Goal: Transaction & Acquisition: Purchase product/service

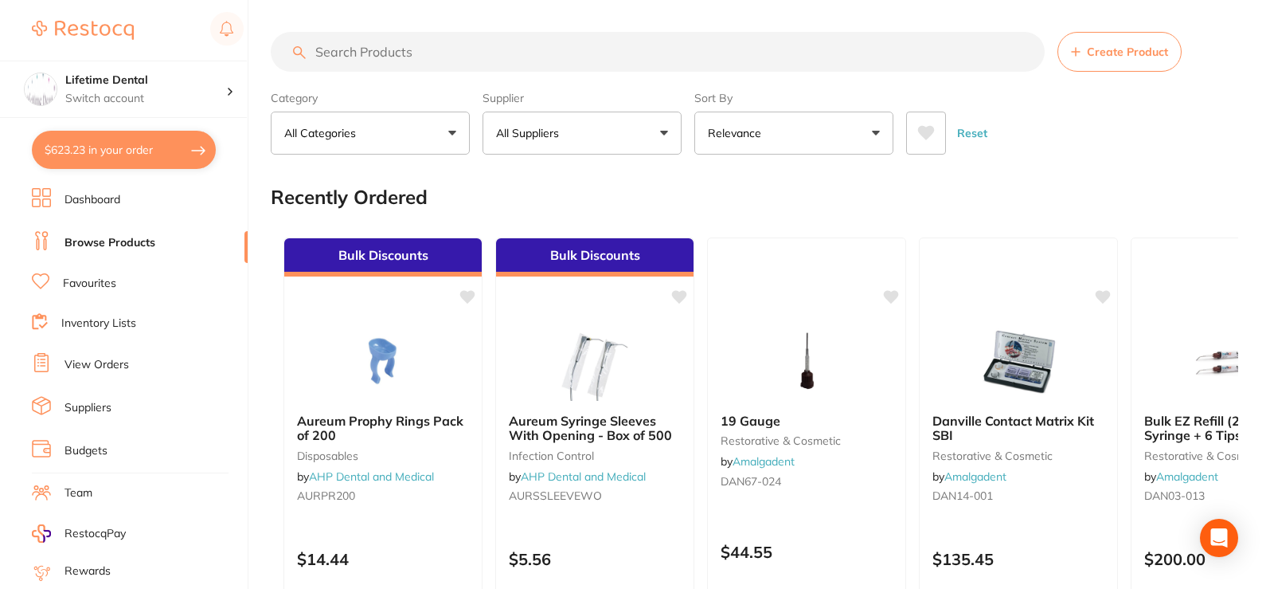
click at [133, 144] on button "$623.23 in your order" at bounding box center [124, 150] width 184 height 38
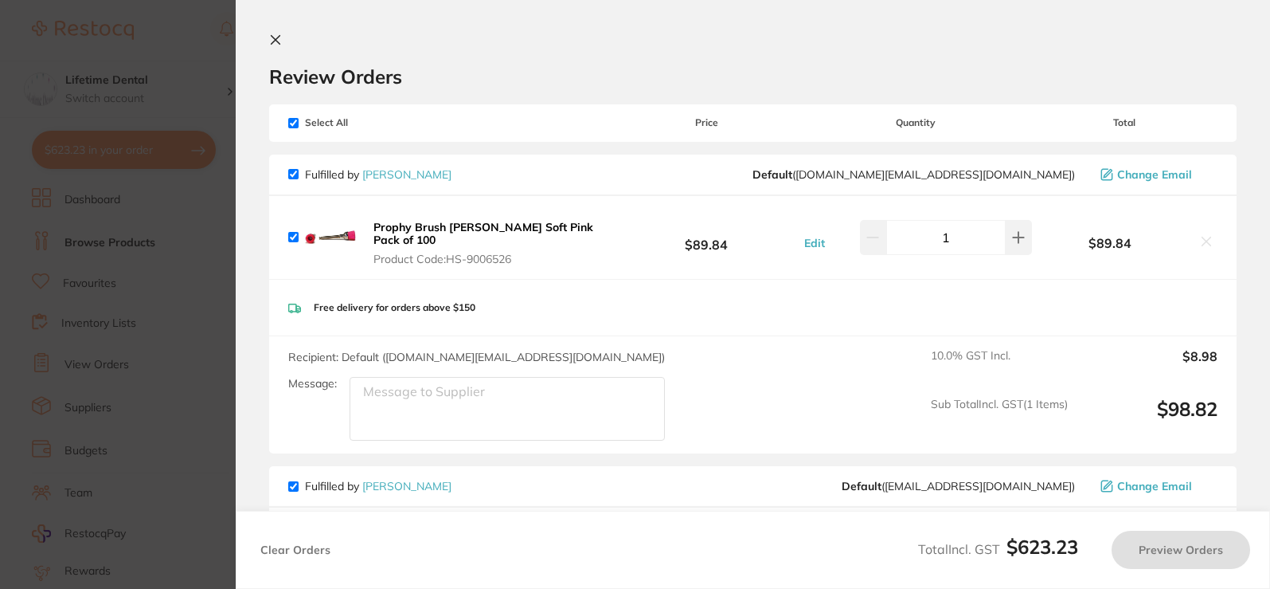
checkbox input "true"
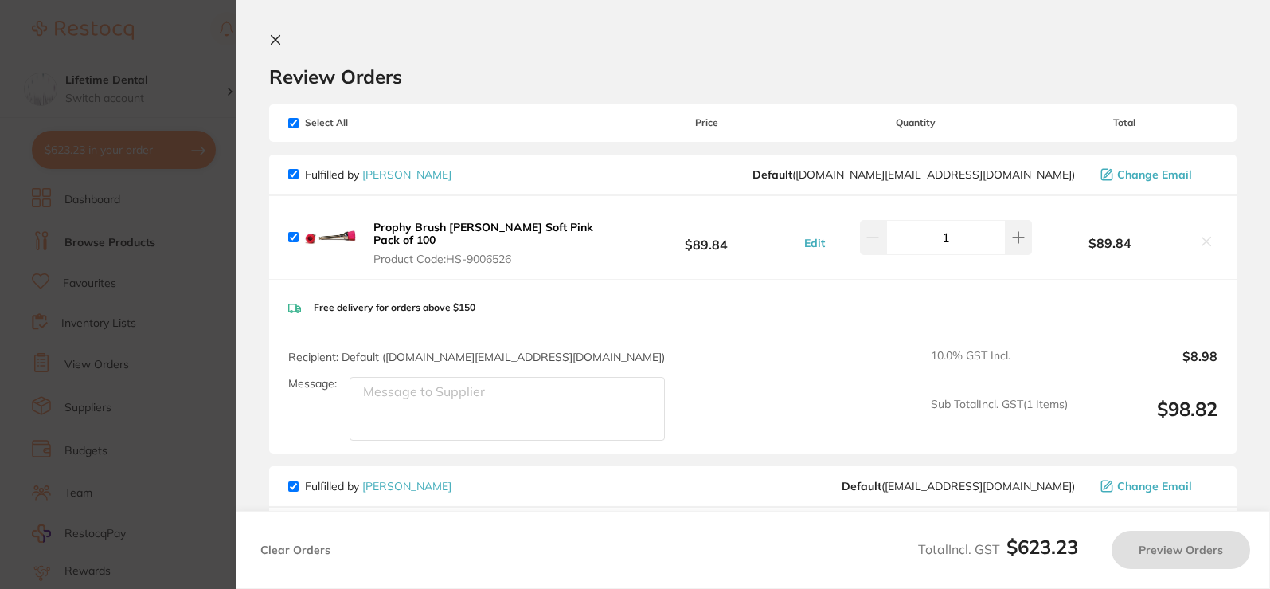
checkbox input "true"
click at [278, 40] on icon at bounding box center [275, 39] width 13 height 13
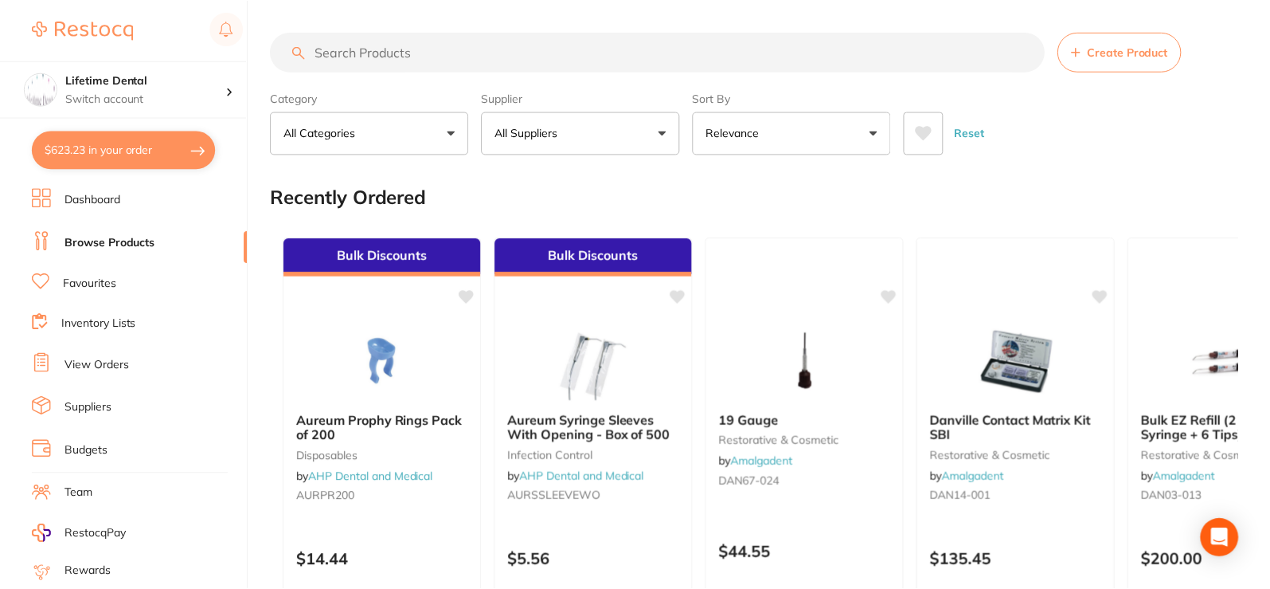
scroll to position [6, 0]
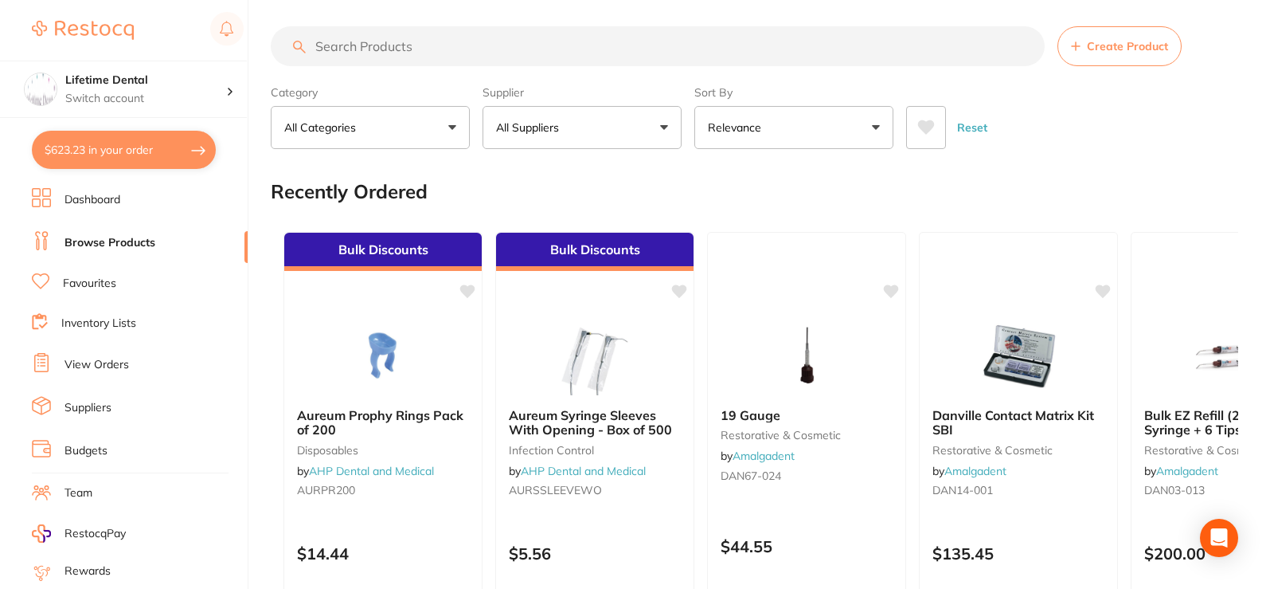
click at [123, 236] on link "Browse Products" at bounding box center [110, 243] width 91 height 16
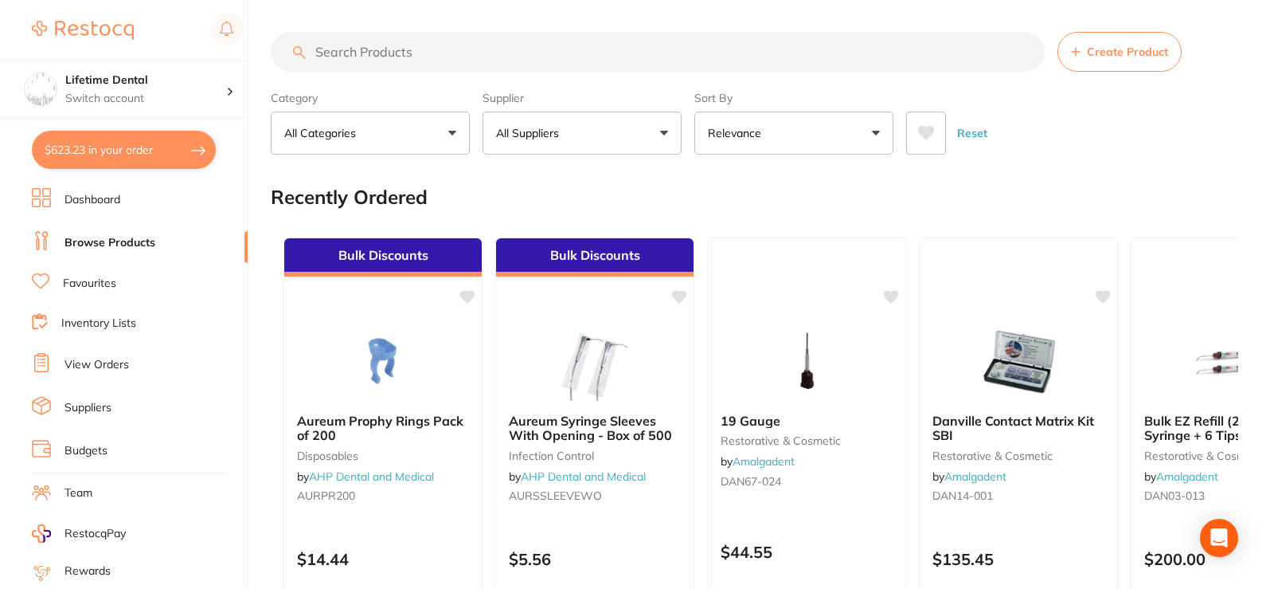
click at [383, 58] on input "search" at bounding box center [658, 52] width 774 height 40
paste input "[PERSON_NAME] .040 (1mm)"
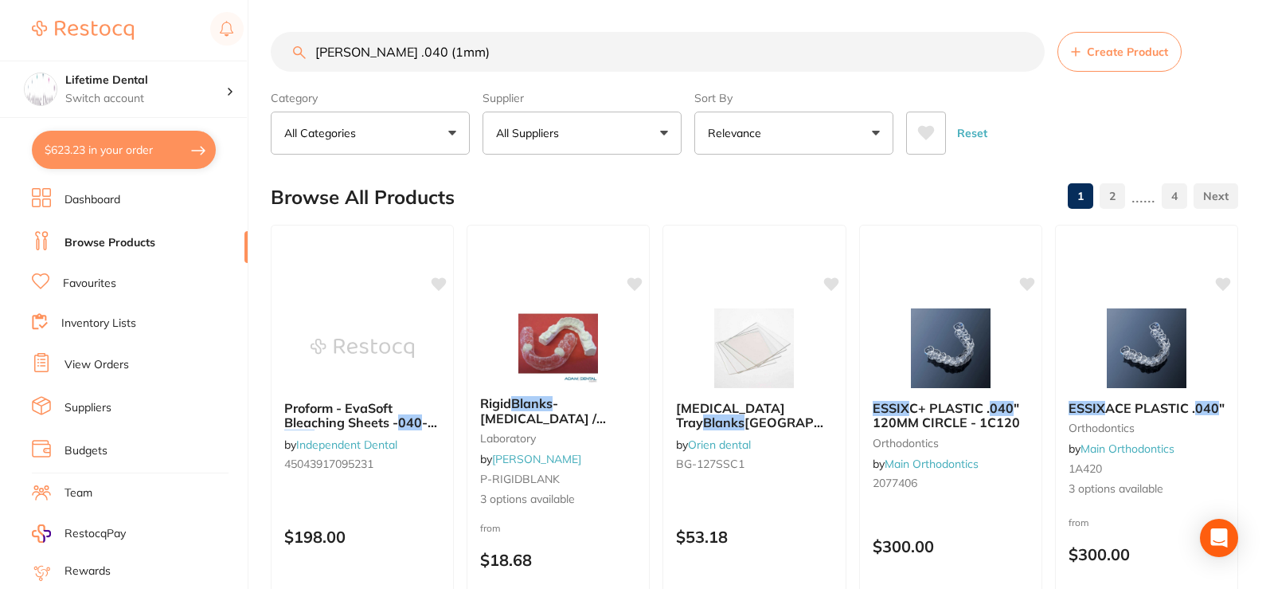
scroll to position [80, 0]
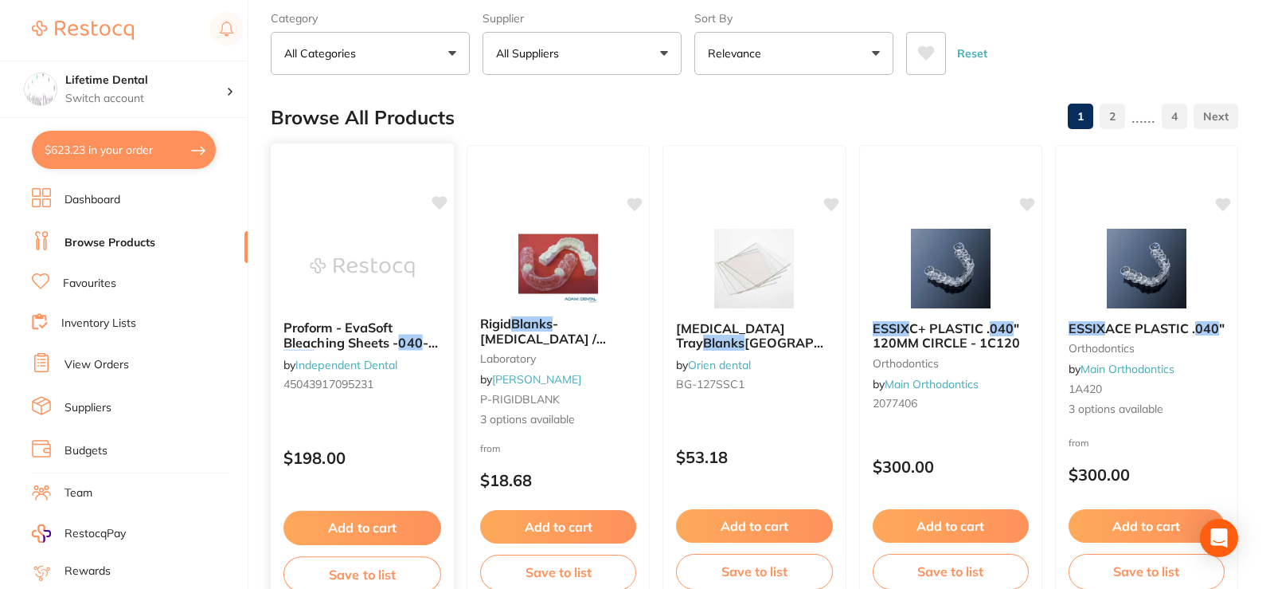
click at [368, 334] on span "Proform - EvaSoft Bleaching Sheets -" at bounding box center [341, 334] width 115 height 31
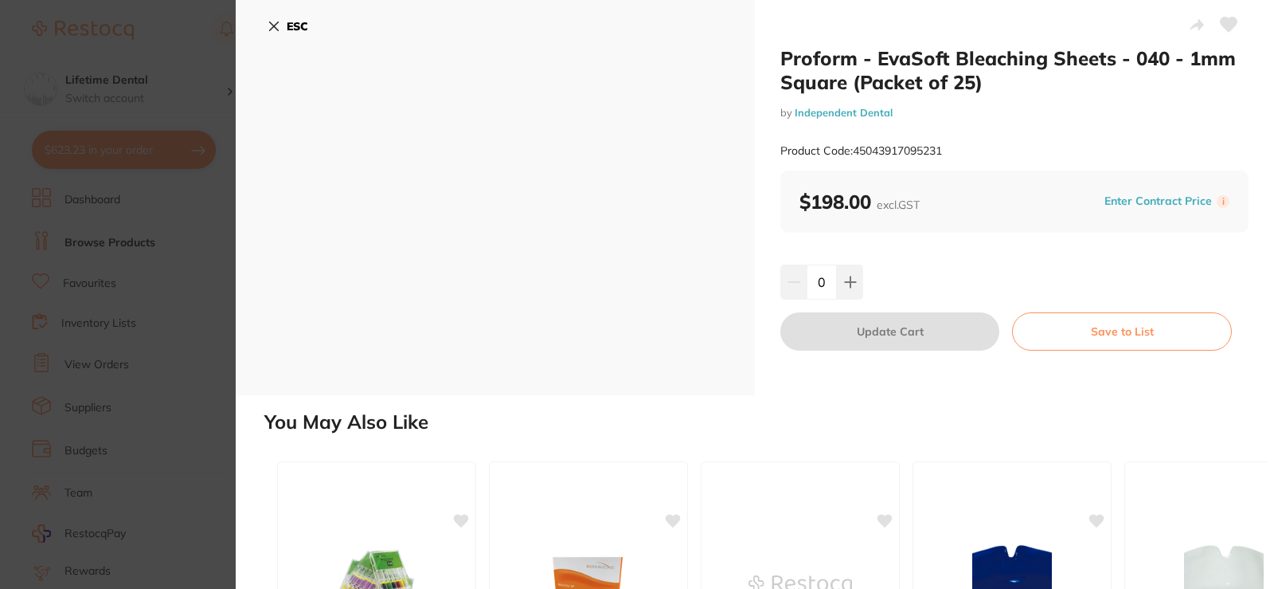
click at [280, 20] on button "ESC" at bounding box center [288, 26] width 41 height 27
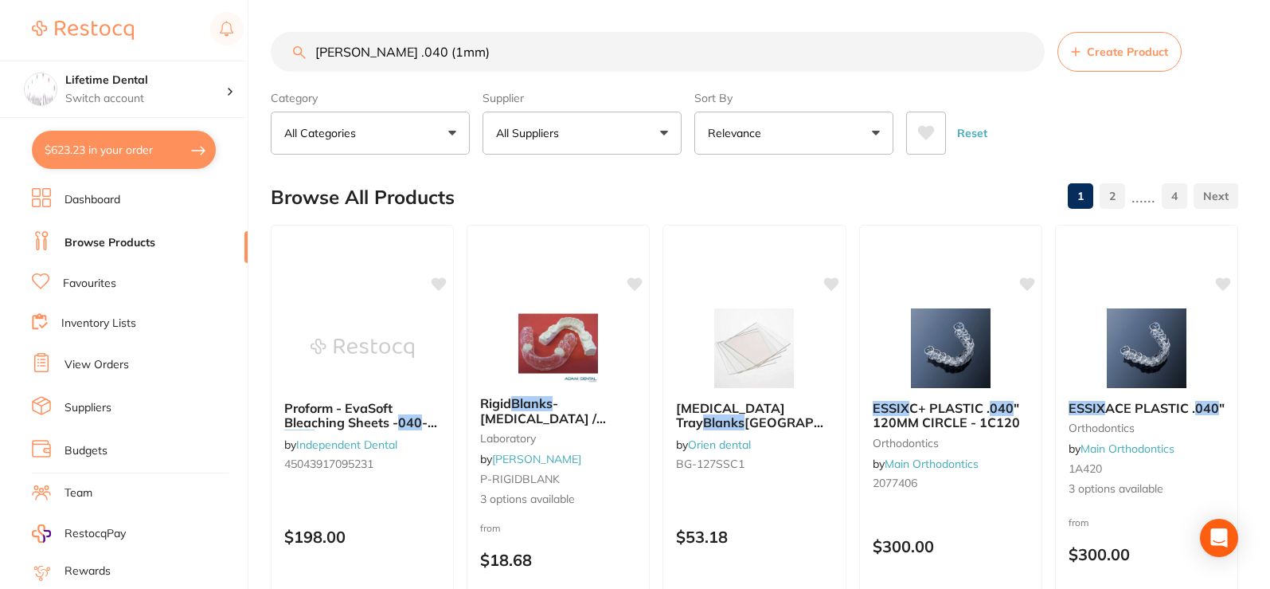
click at [552, 141] on p "All Suppliers" at bounding box center [530, 133] width 69 height 16
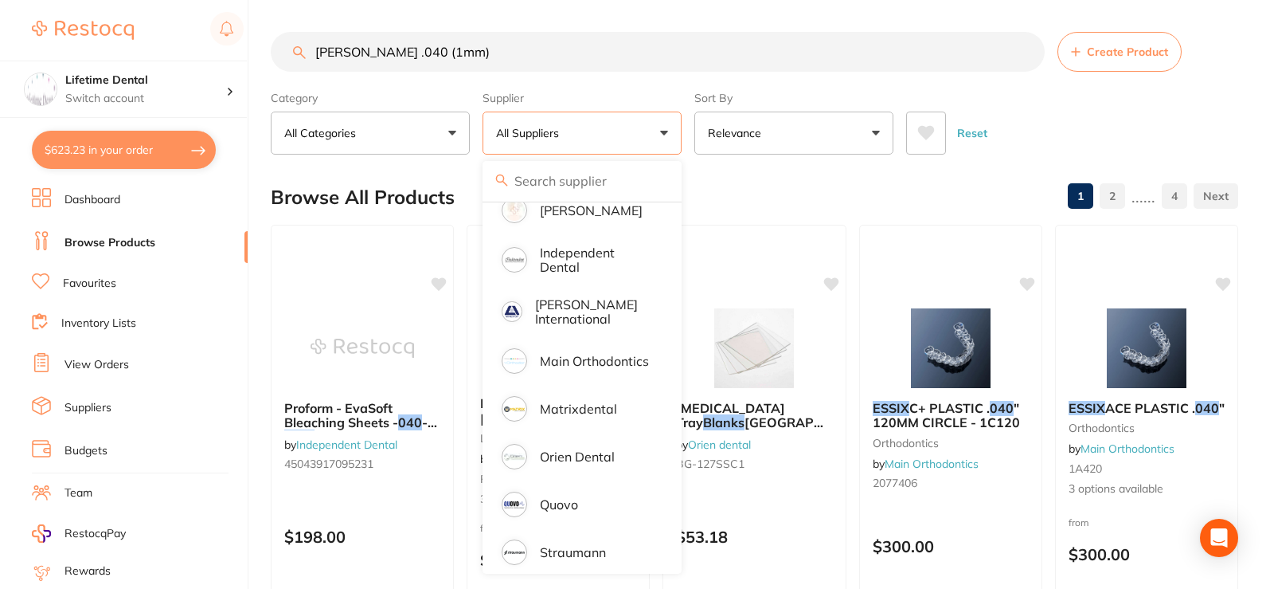
click at [1013, 111] on div "Reset" at bounding box center [1065, 127] width 319 height 56
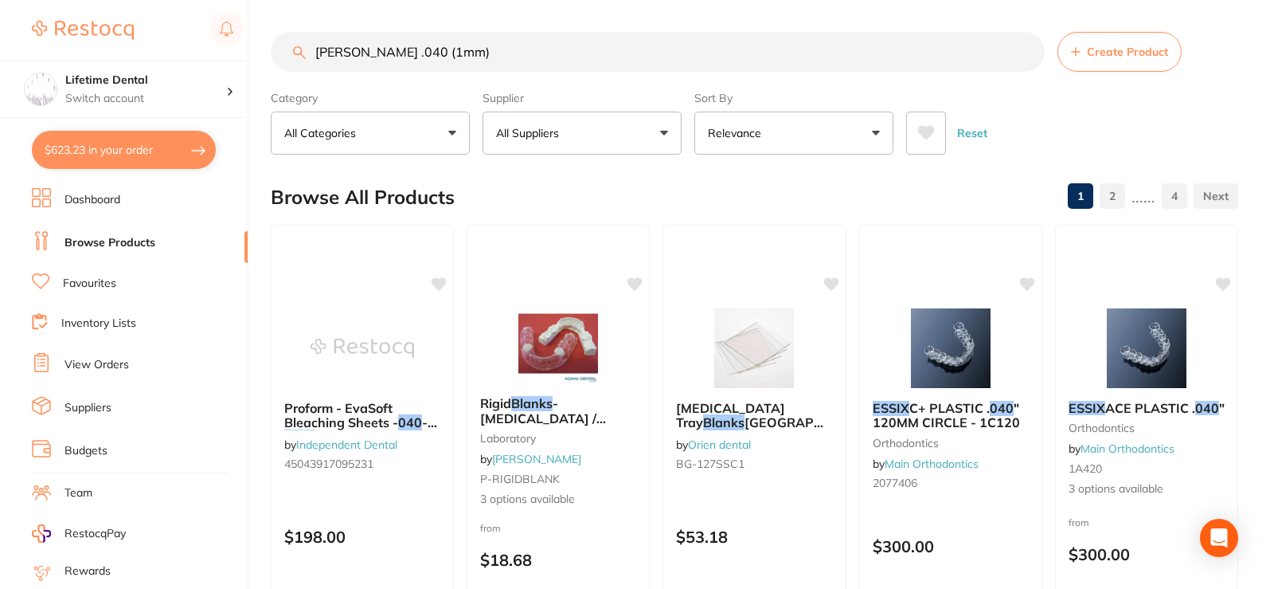
click at [562, 49] on input "[PERSON_NAME] .040 (1mm)" at bounding box center [658, 52] width 774 height 40
type input "E"
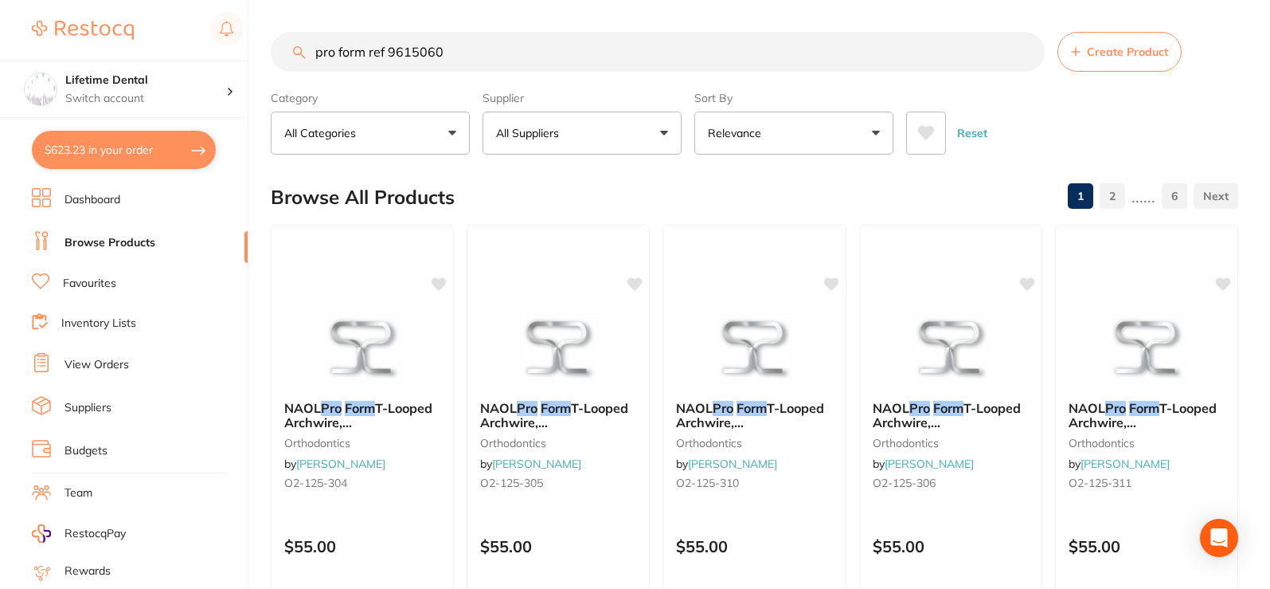
click at [362, 53] on input "pro form ref 9615060" at bounding box center [658, 52] width 774 height 40
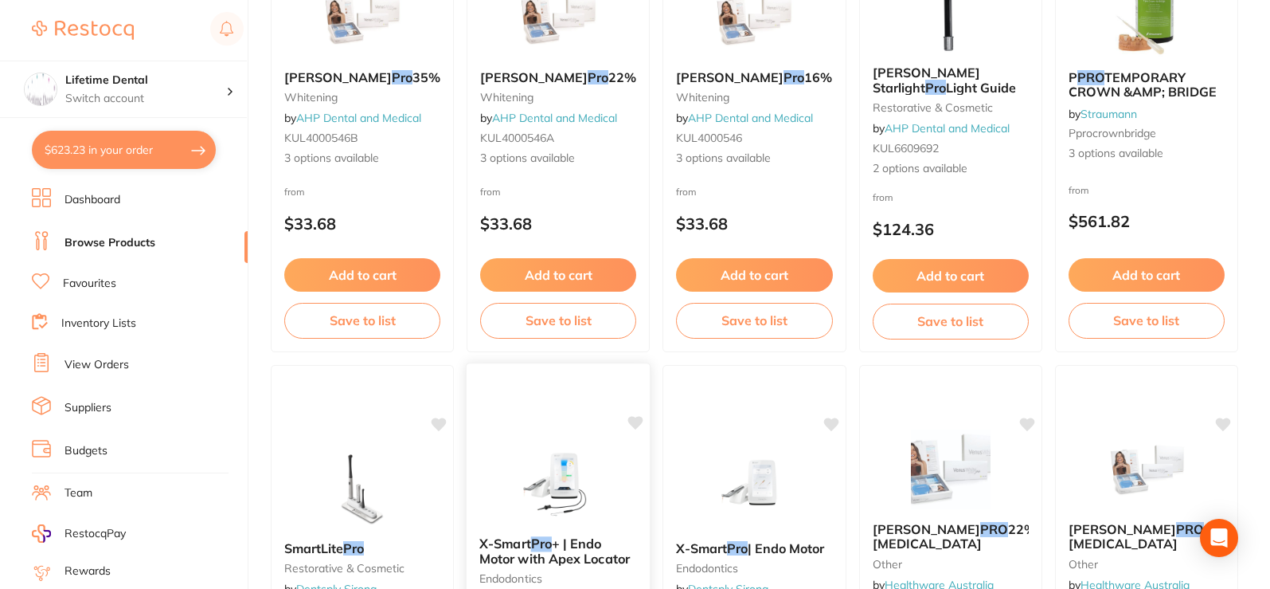
scroll to position [1991, 0]
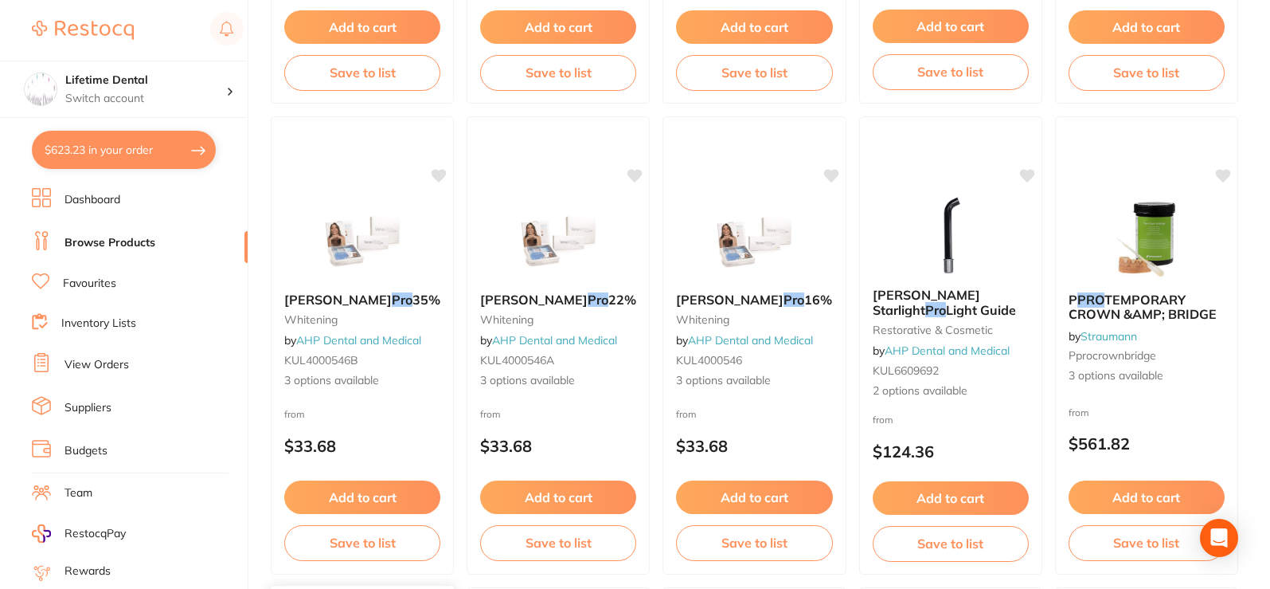
type input "pro form vacuum forming material ref 9615060"
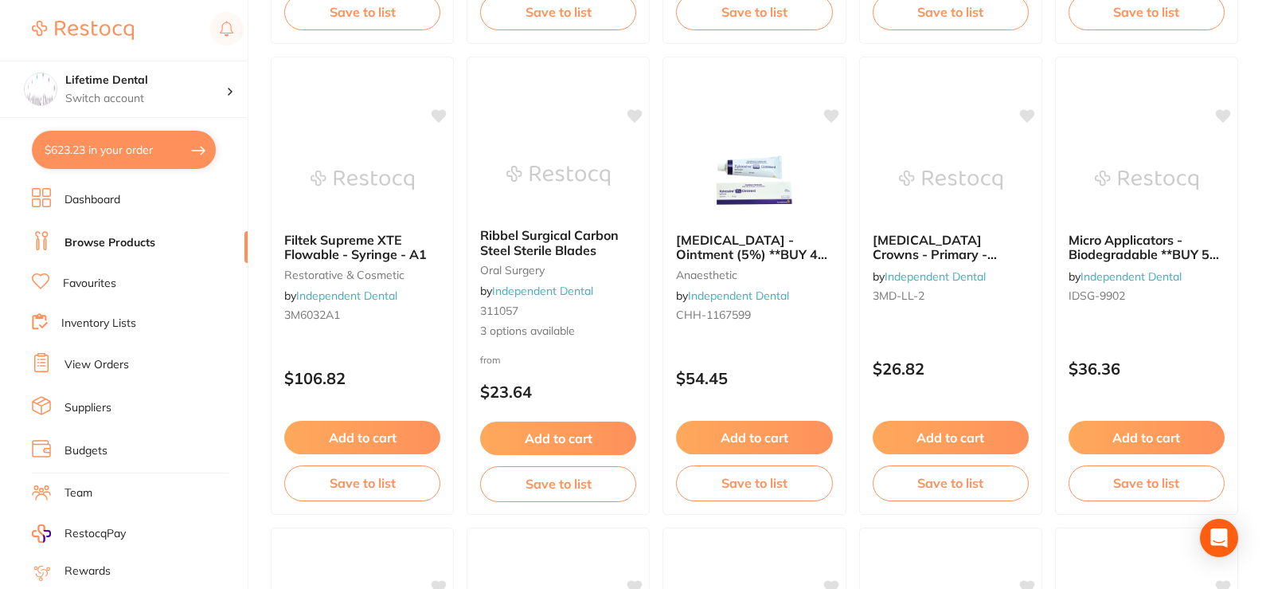
scroll to position [796, 0]
